Goal: Task Accomplishment & Management: Manage account settings

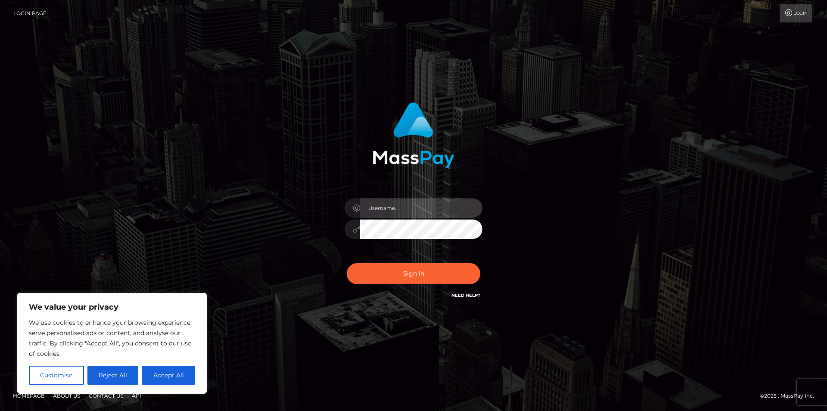
click at [417, 208] on input "text" at bounding box center [421, 207] width 122 height 19
type input "caticides"
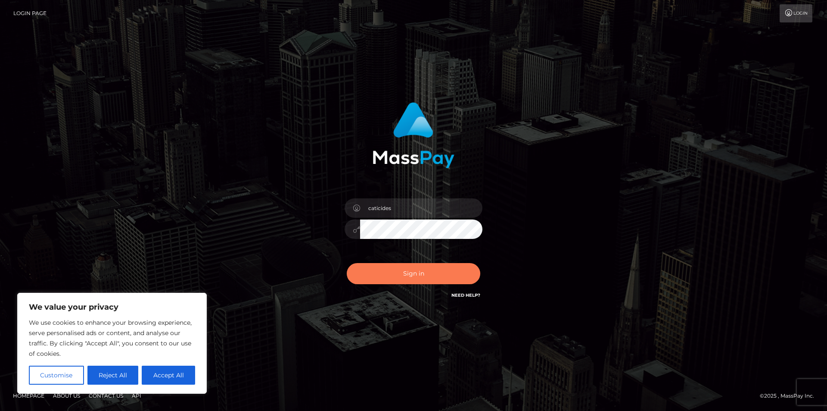
click at [404, 280] on button "Sign in" at bounding box center [414, 273] width 134 height 21
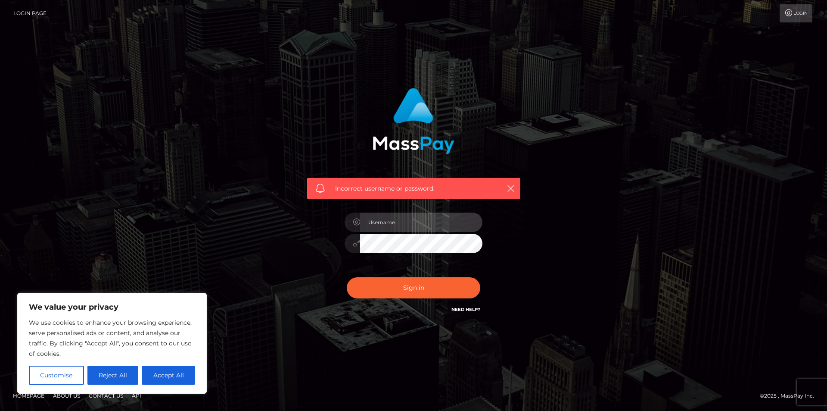
click at [404, 222] on input "text" at bounding box center [421, 221] width 122 height 19
type input "caticides"
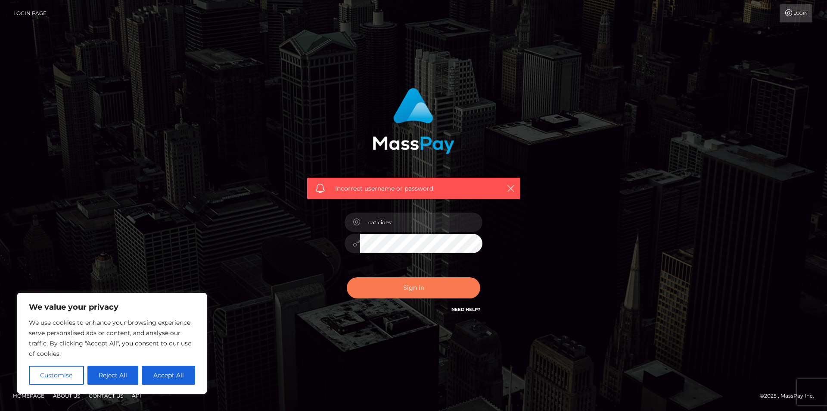
click at [403, 291] on button "Sign in" at bounding box center [414, 287] width 134 height 21
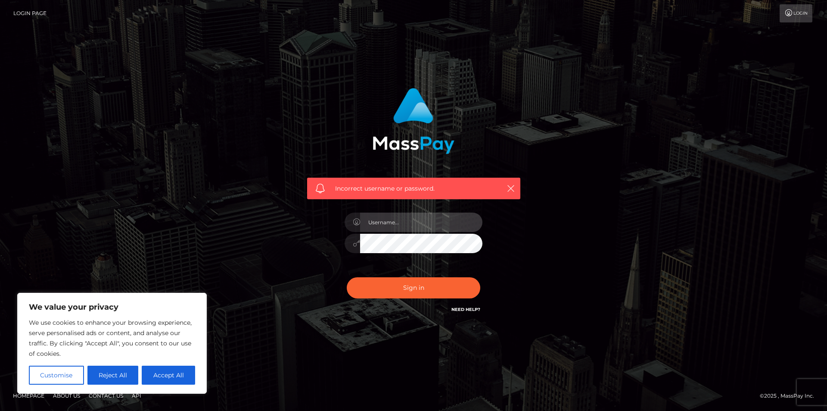
click at [414, 230] on input "text" at bounding box center [421, 221] width 122 height 19
click at [231, 236] on div "Incorrect username or password." at bounding box center [413, 205] width 491 height 248
click at [394, 216] on input "text" at bounding box center [421, 221] width 122 height 19
type input "caticides"
click at [466, 308] on link "Need Help?" at bounding box center [465, 309] width 29 height 6
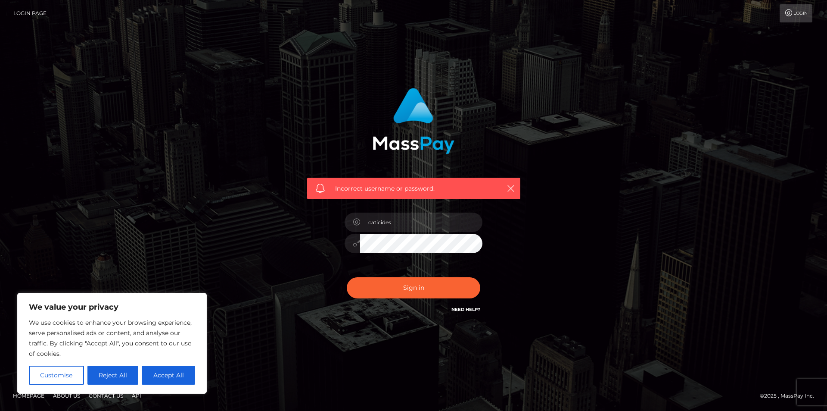
click at [463, 309] on link "Need Help?" at bounding box center [465, 309] width 29 height 6
click at [171, 373] on button "Accept All" at bounding box center [168, 374] width 53 height 19
checkbox input "true"
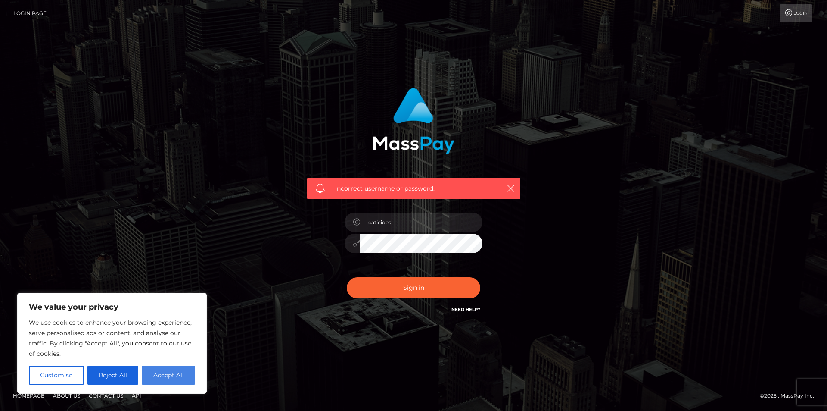
checkbox input "true"
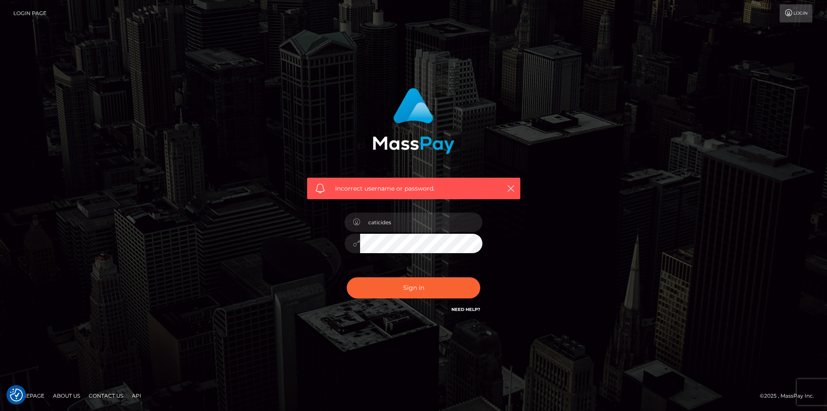
click at [465, 309] on link "Need Help?" at bounding box center [465, 309] width 29 height 6
click at [399, 286] on button "Sign in" at bounding box center [414, 287] width 134 height 21
click at [400, 215] on input "text" at bounding box center [421, 221] width 122 height 19
type input "caticides"
click at [441, 286] on button "Sign in" at bounding box center [414, 287] width 134 height 21
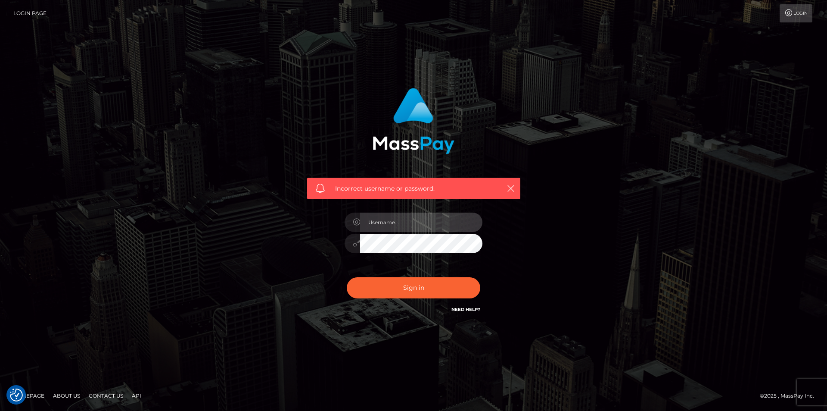
click at [420, 218] on input "text" at bounding box center [421, 221] width 122 height 19
type input "caticides"
click at [347, 277] on button "Sign in" at bounding box center [414, 287] width 134 height 21
click at [592, 344] on div "Incorrect username or password." at bounding box center [413, 205] width 827 height 377
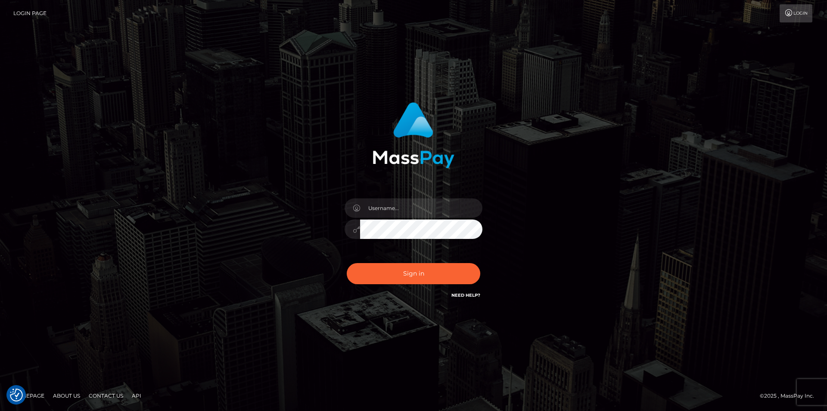
type input "caticides"
click at [404, 255] on div "caticides" at bounding box center [413, 225] width 151 height 66
click at [406, 277] on button "Sign in" at bounding box center [414, 273] width 134 height 21
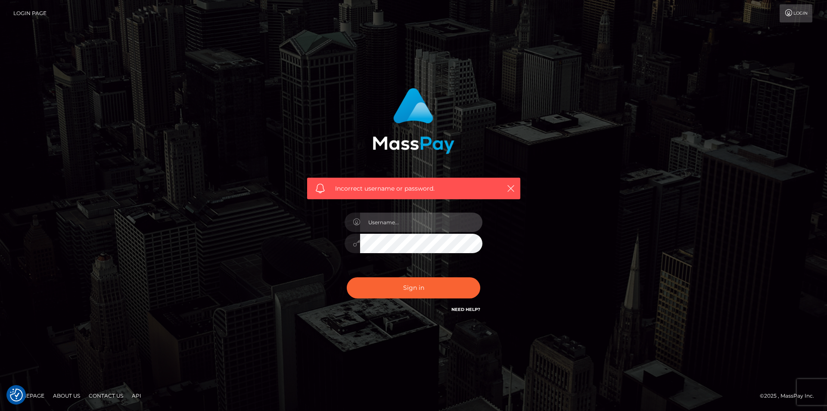
click at [406, 219] on input "text" at bounding box center [421, 221] width 122 height 19
type input "caticides"
click at [347, 277] on button "Sign in" at bounding box center [414, 287] width 134 height 21
click at [413, 218] on input "text" at bounding box center [421, 221] width 122 height 19
type input "caticides"
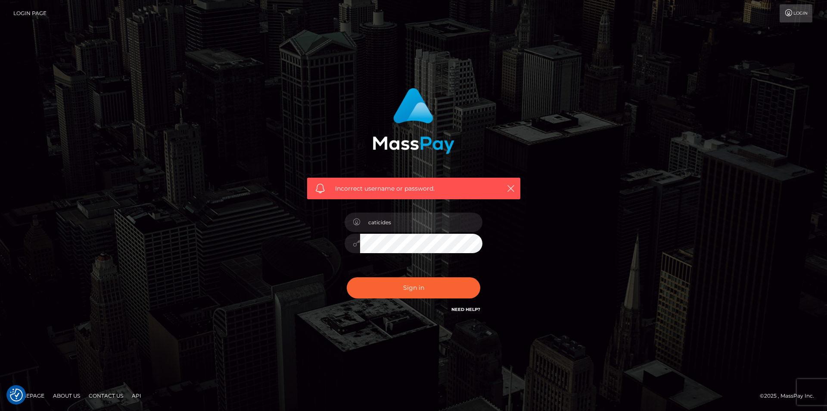
click at [347, 277] on button "Sign in" at bounding box center [414, 287] width 134 height 21
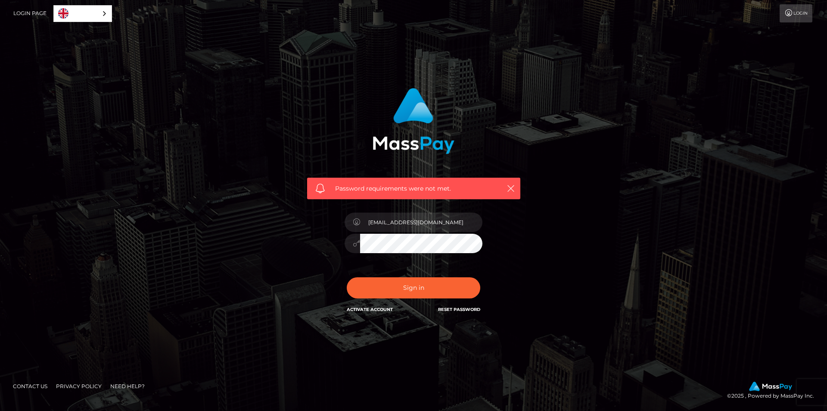
click at [415, 263] on div "izzygonzeles27@gmail.com" at bounding box center [413, 239] width 151 height 66
drag, startPoint x: 446, startPoint y: 221, endPoint x: 352, endPoint y: 225, distance: 94.0
click at [352, 225] on div "izzygonzeles27@gmail.com" at bounding box center [414, 220] width 138 height 17
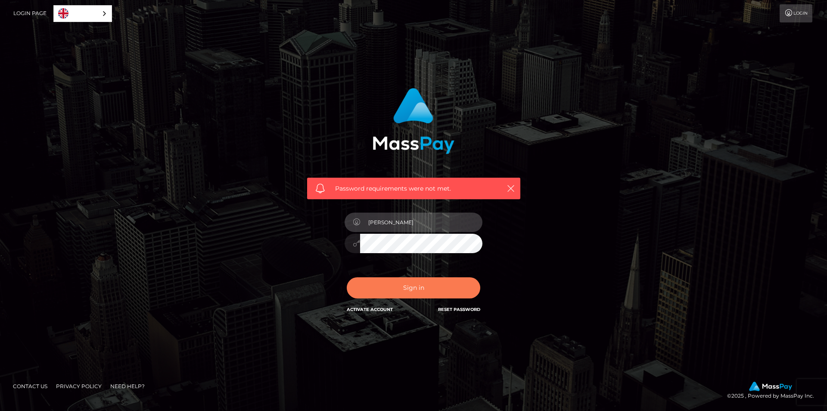
type input "[PERSON_NAME]"
click at [431, 292] on button "Sign in" at bounding box center [414, 287] width 134 height 21
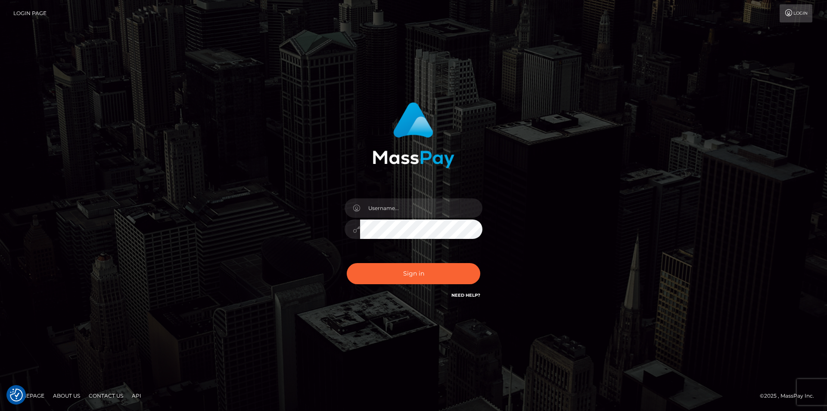
type input "Alexandra Lassus"
click at [416, 270] on button "Sign in" at bounding box center [414, 273] width 134 height 21
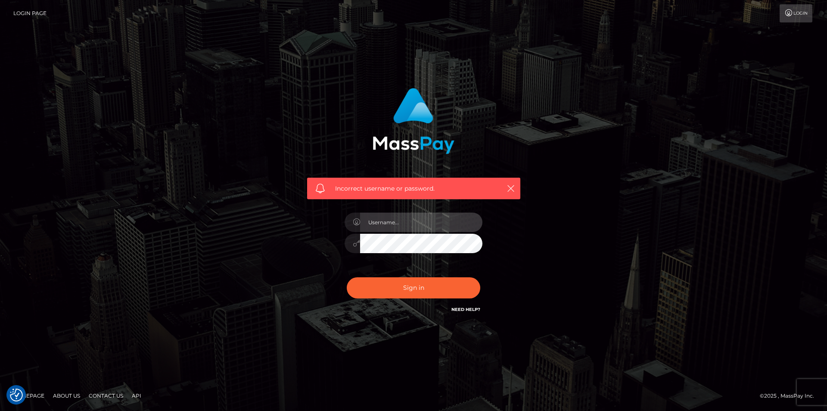
click at [404, 215] on input "text" at bounding box center [421, 221] width 122 height 19
type input "[EMAIL_ADDRESS][DOMAIN_NAME]"
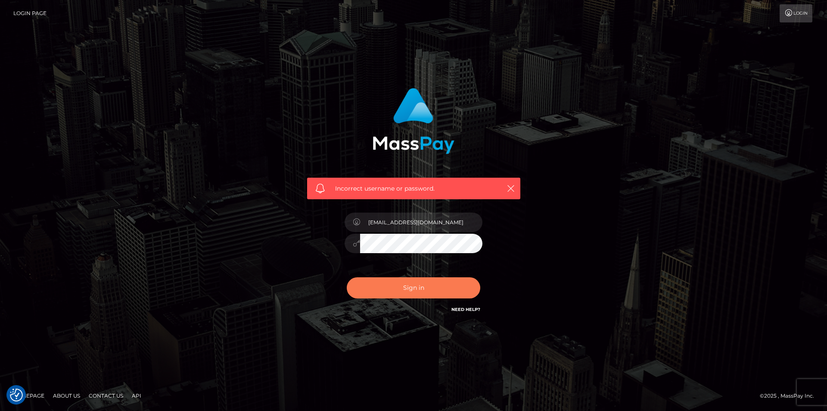
click at [403, 289] on button "Sign in" at bounding box center [414, 287] width 134 height 21
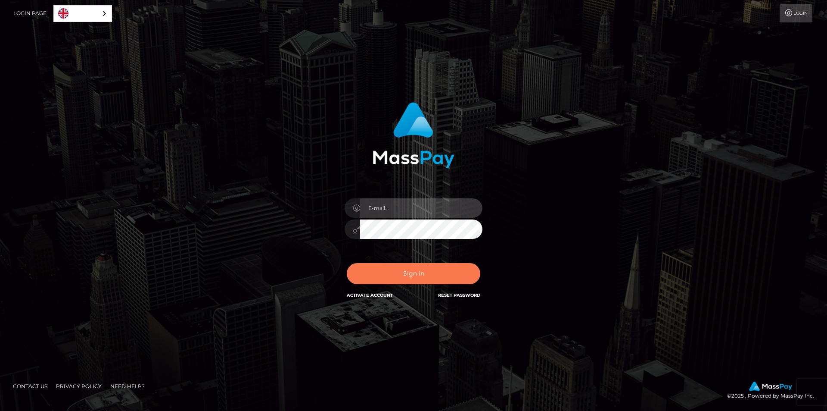
type input "[PERSON_NAME]"
click at [428, 271] on button "Sign in" at bounding box center [414, 273] width 134 height 21
